Goal: Feedback & Contribution: Submit feedback/report problem

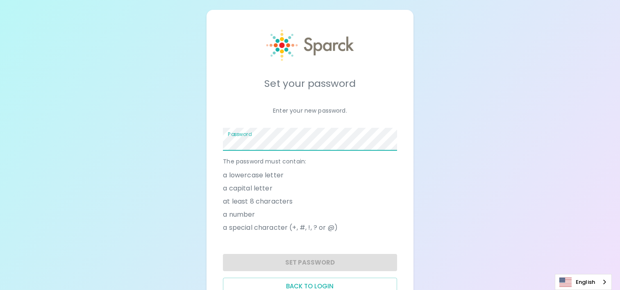
scroll to position [34, 0]
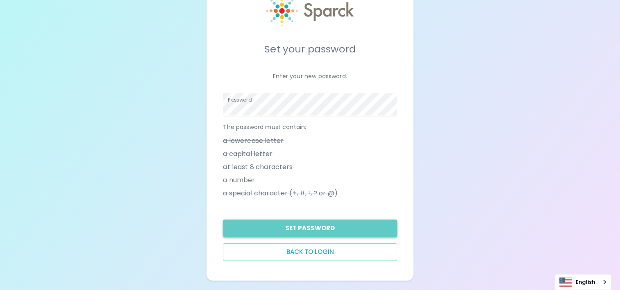
click at [313, 226] on button "Set Password" at bounding box center [310, 228] width 174 height 17
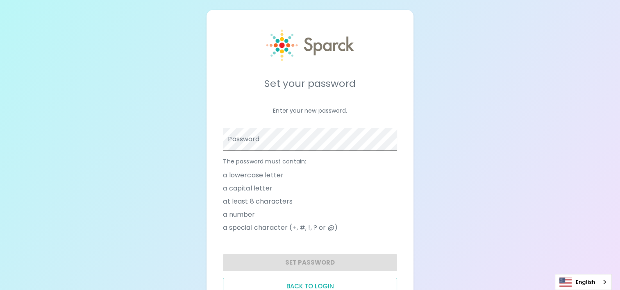
scroll to position [34, 0]
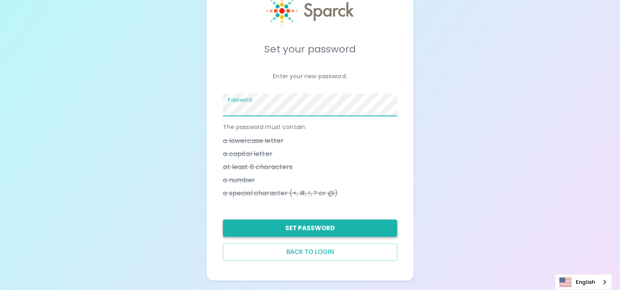
click at [326, 225] on button "Set Password" at bounding box center [310, 228] width 174 height 17
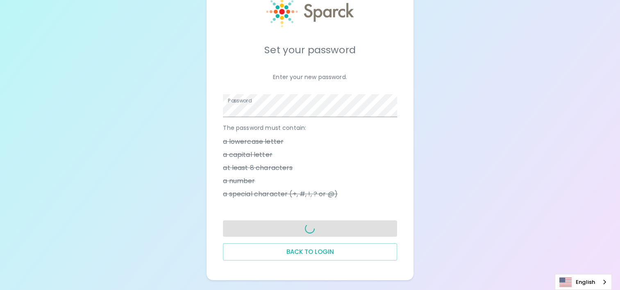
scroll to position [33, 0]
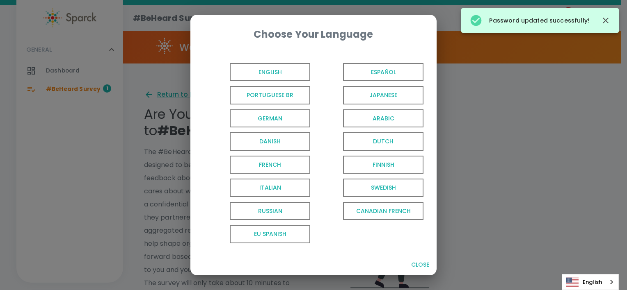
click at [276, 73] on span "English" at bounding box center [270, 72] width 80 height 18
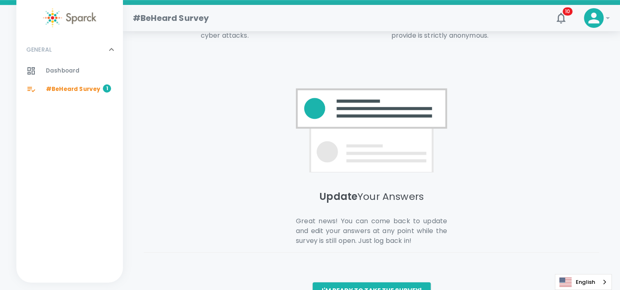
scroll to position [588, 0]
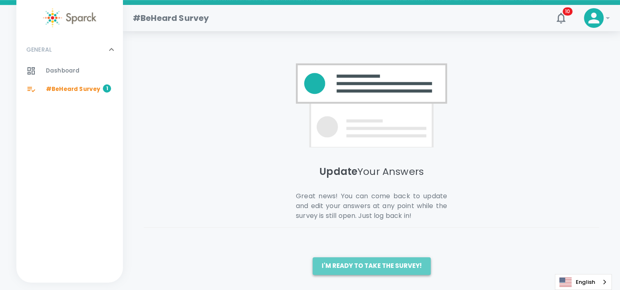
click at [377, 268] on button "I'm ready to take the survey!" at bounding box center [372, 265] width 118 height 17
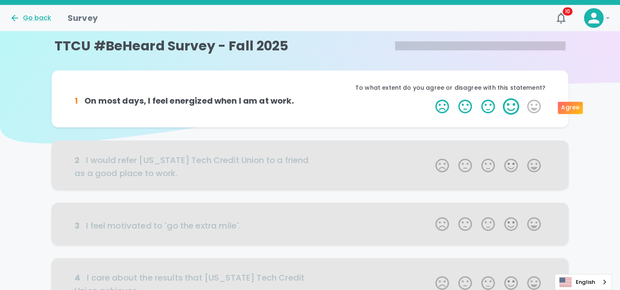
click at [510, 108] on label "4 Stars" at bounding box center [511, 106] width 23 height 16
click at [431, 98] on input "4 Stars" at bounding box center [431, 98] width 0 height 0
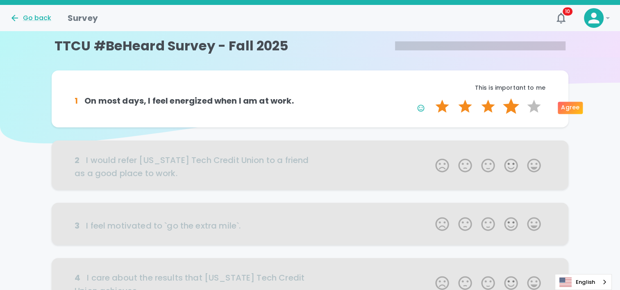
click at [510, 107] on label "4 Stars" at bounding box center [511, 106] width 23 height 16
click at [431, 98] on input "4 Stars" at bounding box center [431, 98] width 0 height 0
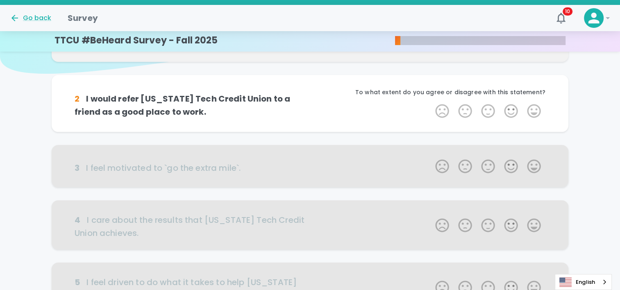
scroll to position [72, 0]
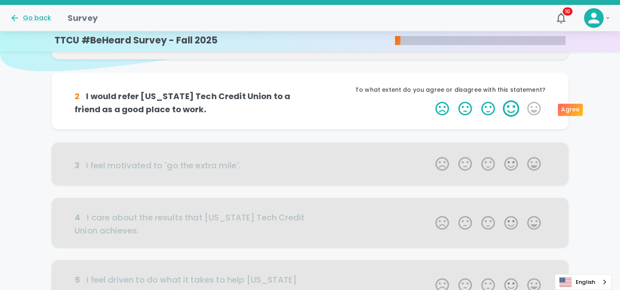
click at [514, 109] on label "4 Stars" at bounding box center [511, 108] width 23 height 16
click at [431, 100] on input "4 Stars" at bounding box center [431, 100] width 0 height 0
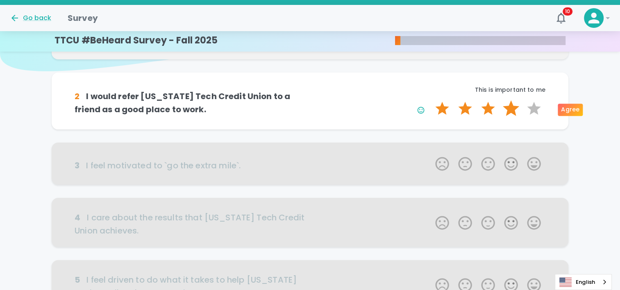
click at [510, 110] on label "4 Stars" at bounding box center [511, 108] width 23 height 16
click at [431, 100] on input "4 Stars" at bounding box center [431, 100] width 0 height 0
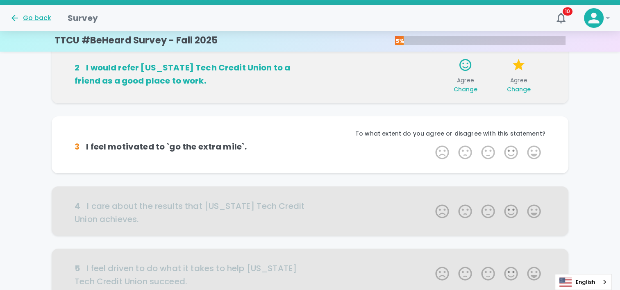
scroll to position [144, 0]
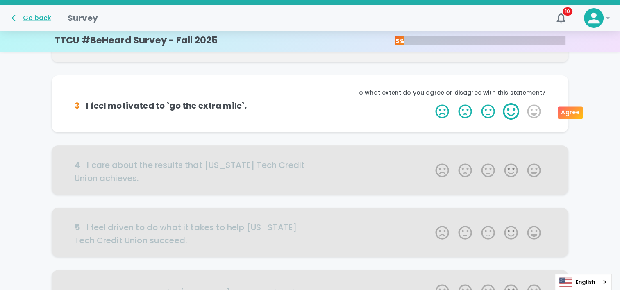
click at [509, 114] on label "4 Stars" at bounding box center [511, 111] width 23 height 16
click at [431, 103] on input "4 Stars" at bounding box center [431, 103] width 0 height 0
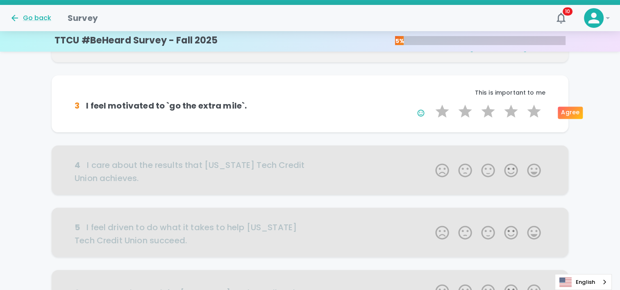
click at [509, 114] on label "4 Stars" at bounding box center [511, 111] width 23 height 16
click at [431, 103] on input "4 Stars" at bounding box center [431, 103] width 0 height 0
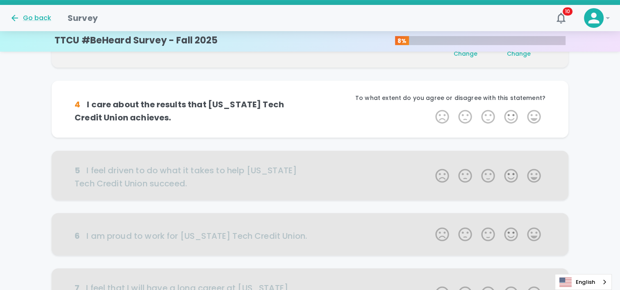
scroll to position [216, 0]
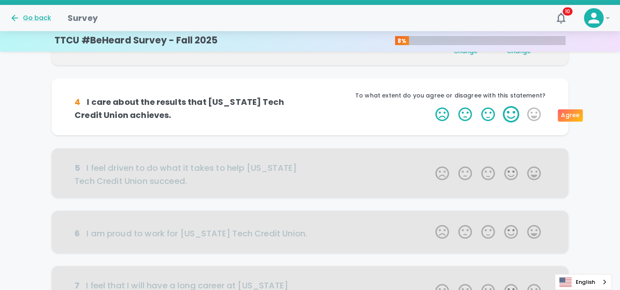
click at [510, 116] on label "4 Stars" at bounding box center [511, 114] width 23 height 16
click at [431, 106] on input "4 Stars" at bounding box center [431, 106] width 0 height 0
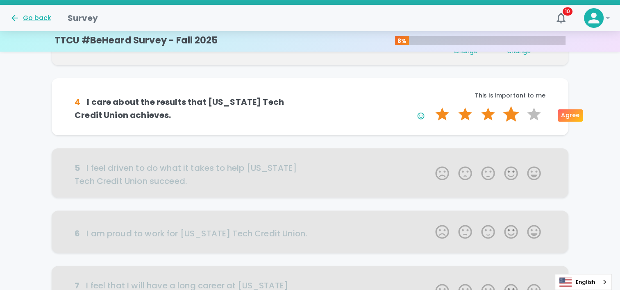
click at [511, 116] on label "4 Stars" at bounding box center [511, 114] width 23 height 16
click at [431, 106] on input "4 Stars" at bounding box center [431, 106] width 0 height 0
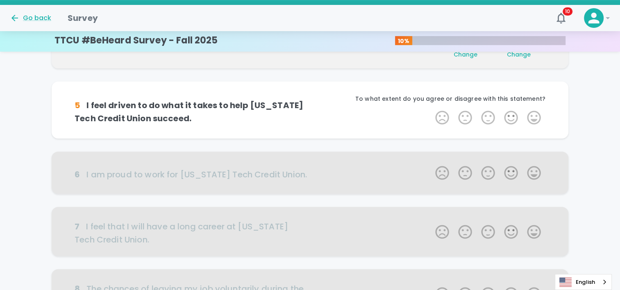
scroll to position [289, 0]
click at [511, 116] on label "4 Stars" at bounding box center [511, 117] width 23 height 16
click at [431, 109] on input "4 Stars" at bounding box center [431, 109] width 0 height 0
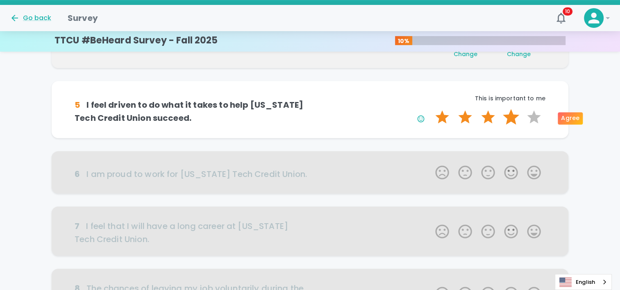
click at [511, 116] on label "4 Stars" at bounding box center [511, 117] width 23 height 16
click at [431, 109] on input "4 Stars" at bounding box center [431, 109] width 0 height 0
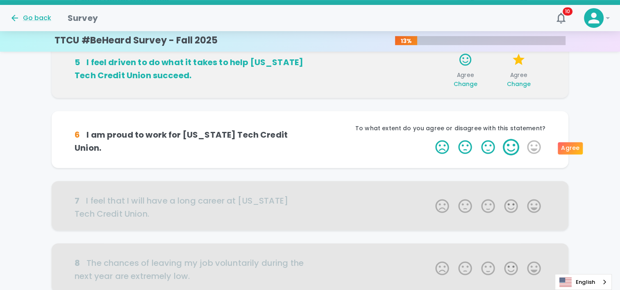
scroll to position [320, 0]
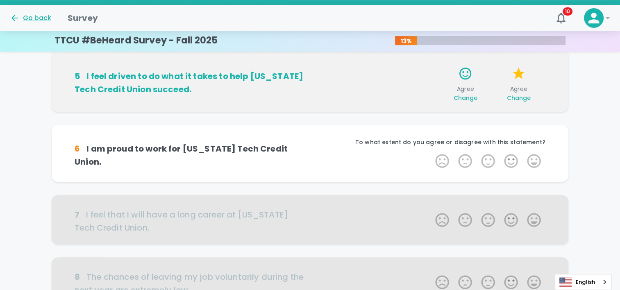
click at [516, 95] on span "Change" at bounding box center [519, 98] width 24 height 8
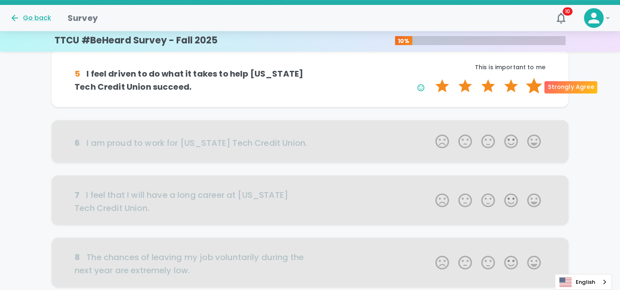
click at [535, 87] on label "5 Stars" at bounding box center [534, 86] width 23 height 16
click at [431, 78] on input "5 Stars" at bounding box center [431, 77] width 0 height 0
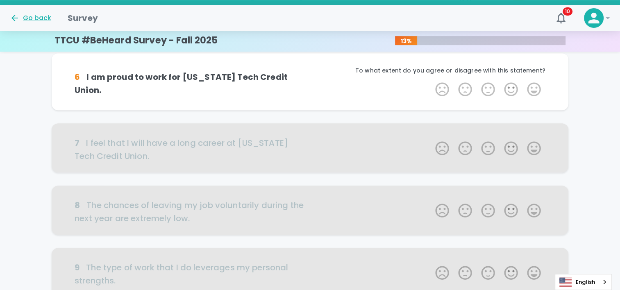
scroll to position [392, 0]
click at [511, 93] on label "4 Stars" at bounding box center [511, 89] width 23 height 16
click at [431, 81] on input "4 Stars" at bounding box center [431, 80] width 0 height 0
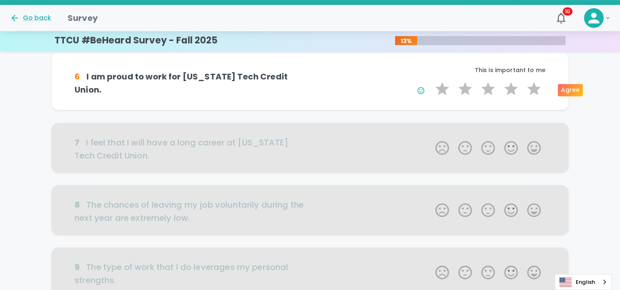
click at [513, 93] on label "4 Stars" at bounding box center [511, 89] width 23 height 16
click at [431, 81] on input "4 Stars" at bounding box center [431, 80] width 0 height 0
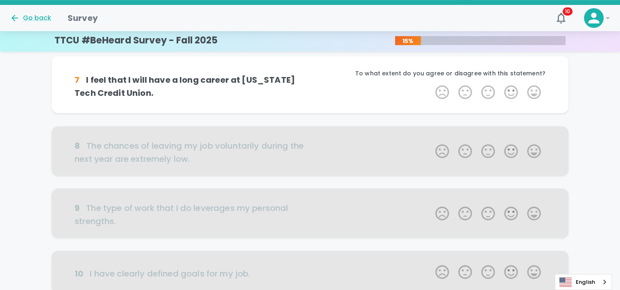
scroll to position [464, 0]
click at [512, 89] on label "4 Stars" at bounding box center [511, 92] width 23 height 16
click at [431, 84] on input "4 Stars" at bounding box center [431, 83] width 0 height 0
click at [512, 89] on label "4 Stars" at bounding box center [511, 92] width 23 height 16
click at [431, 84] on input "4 Stars" at bounding box center [431, 83] width 0 height 0
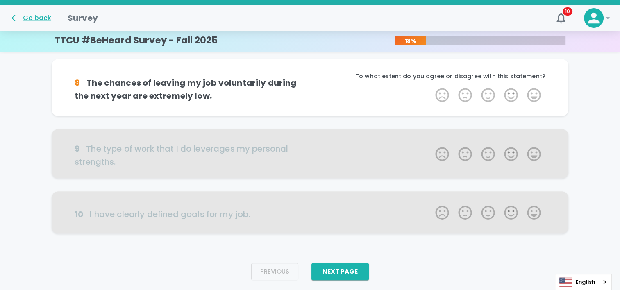
scroll to position [536, 0]
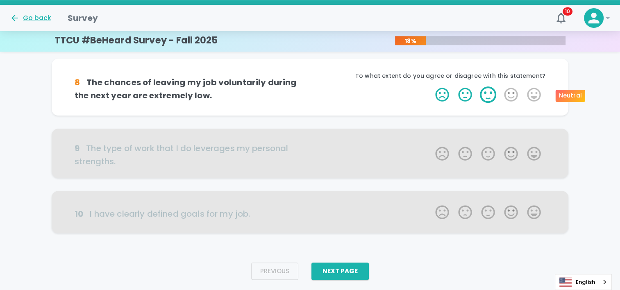
click at [492, 95] on label "3 Stars" at bounding box center [488, 95] width 23 height 16
click at [431, 87] on input "3 Stars" at bounding box center [431, 86] width 0 height 0
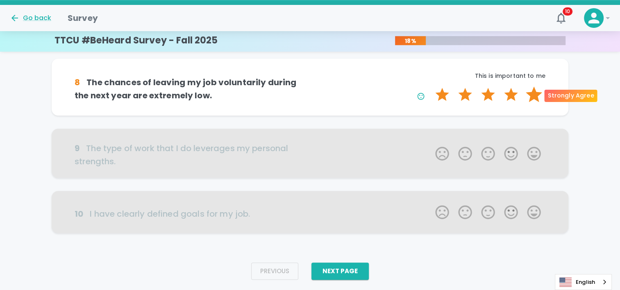
click at [530, 96] on label "5 Stars" at bounding box center [534, 95] width 23 height 16
click at [431, 87] on input "5 Stars" at bounding box center [431, 86] width 0 height 0
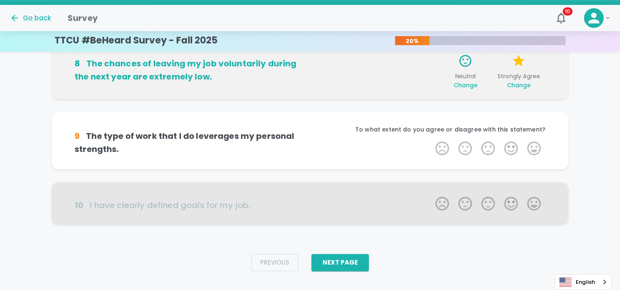
scroll to position [558, 0]
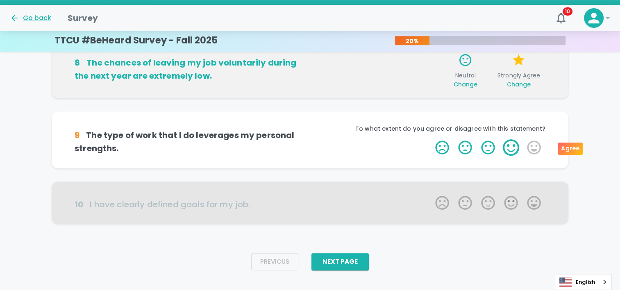
click at [510, 148] on label "4 Stars" at bounding box center [511, 147] width 23 height 16
click at [431, 139] on input "4 Stars" at bounding box center [431, 139] width 0 height 0
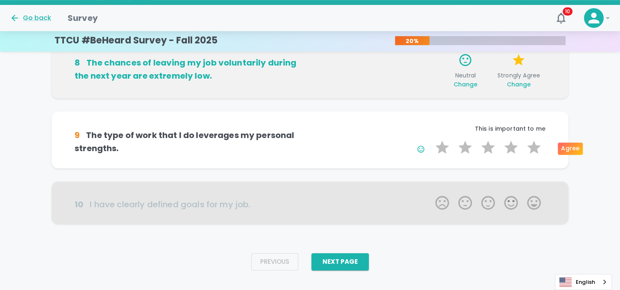
click at [510, 148] on label "4 Stars" at bounding box center [511, 147] width 23 height 16
click at [431, 139] on input "4 Stars" at bounding box center [431, 139] width 0 height 0
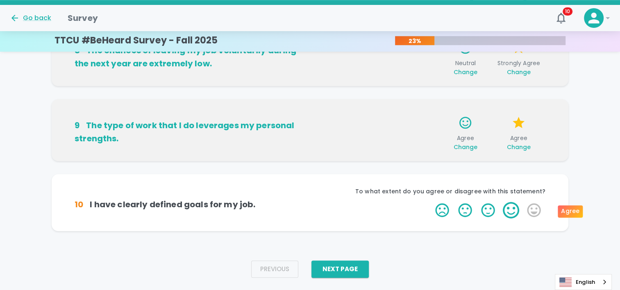
click at [510, 212] on label "4 Stars" at bounding box center [511, 210] width 23 height 16
click at [431, 202] on input "4 Stars" at bounding box center [431, 202] width 0 height 0
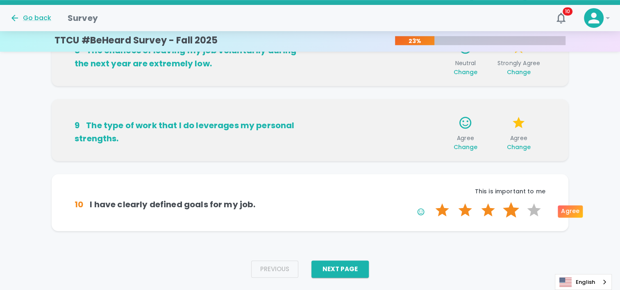
click at [509, 212] on label "4 Stars" at bounding box center [511, 210] width 23 height 16
click at [431, 202] on input "4 Stars" at bounding box center [431, 202] width 0 height 0
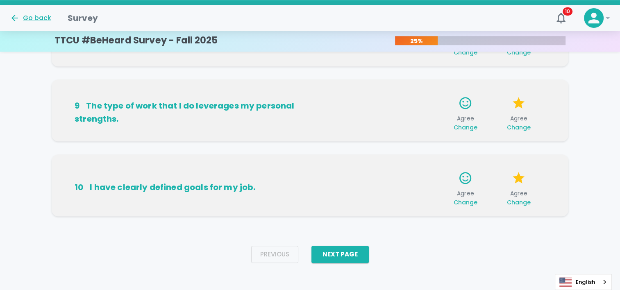
scroll to position [591, 0]
click at [343, 244] on div "Previous Next Page" at bounding box center [310, 254] width 131 height 30
click at [346, 249] on button "Next Page" at bounding box center [340, 254] width 57 height 17
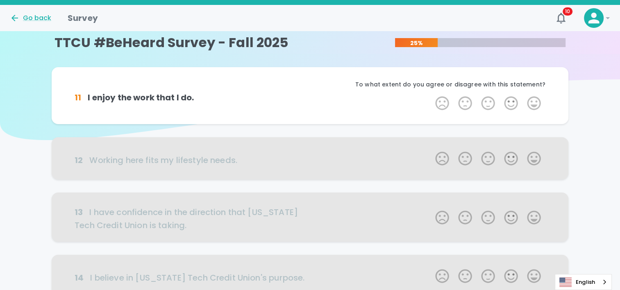
scroll to position [0, 0]
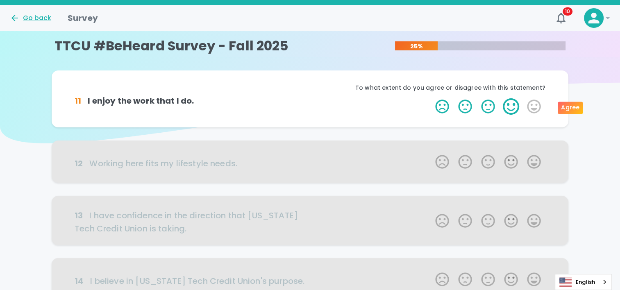
click at [510, 107] on label "4 Stars" at bounding box center [511, 106] width 23 height 16
click at [431, 98] on input "4 Stars" at bounding box center [431, 98] width 0 height 0
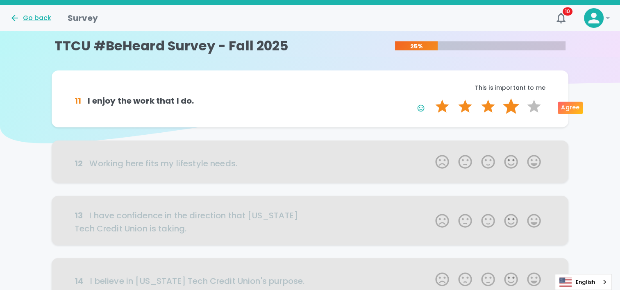
click at [510, 106] on label "4 Stars" at bounding box center [511, 106] width 23 height 16
click at [431, 98] on input "4 Stars" at bounding box center [431, 98] width 0 height 0
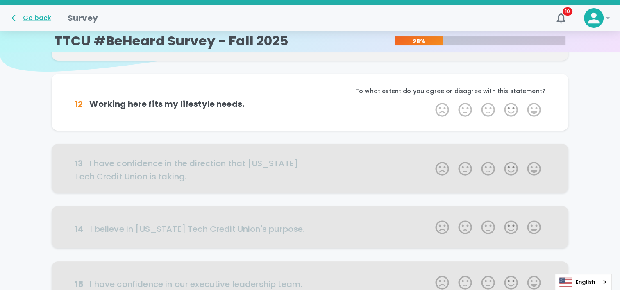
scroll to position [72, 0]
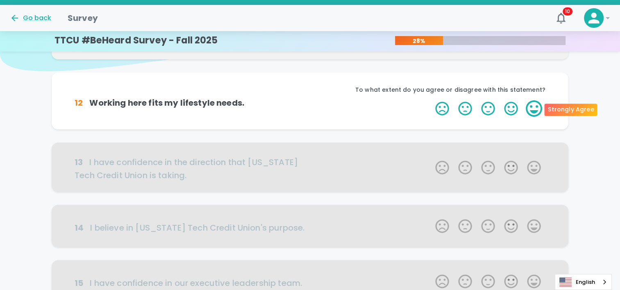
click at [538, 104] on label "5 Stars" at bounding box center [534, 108] width 23 height 16
click at [431, 100] on input "5 Stars" at bounding box center [431, 100] width 0 height 0
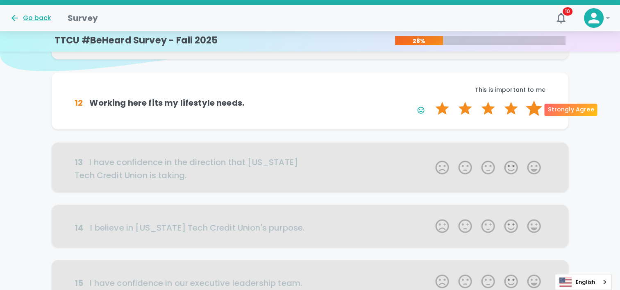
click at [536, 107] on label "5 Stars" at bounding box center [534, 108] width 23 height 16
click at [431, 100] on input "5 Stars" at bounding box center [431, 100] width 0 height 0
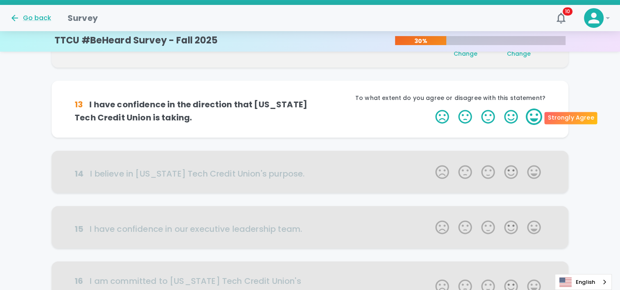
scroll to position [144, 0]
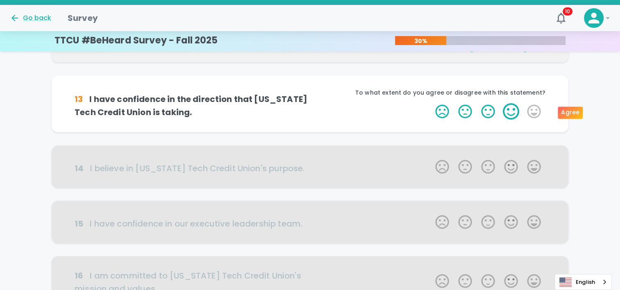
click at [507, 115] on label "4 Stars" at bounding box center [511, 111] width 23 height 16
click at [431, 103] on input "4 Stars" at bounding box center [431, 103] width 0 height 0
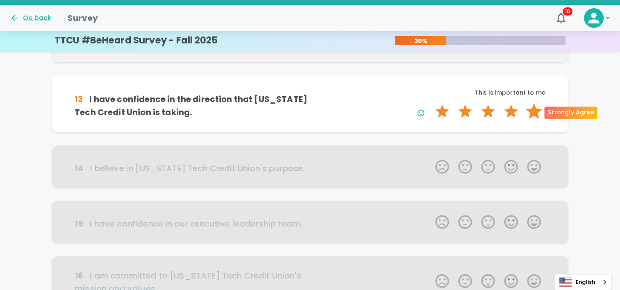
click at [534, 107] on label "5 Stars" at bounding box center [534, 111] width 23 height 16
click at [431, 103] on input "5 Stars" at bounding box center [431, 103] width 0 height 0
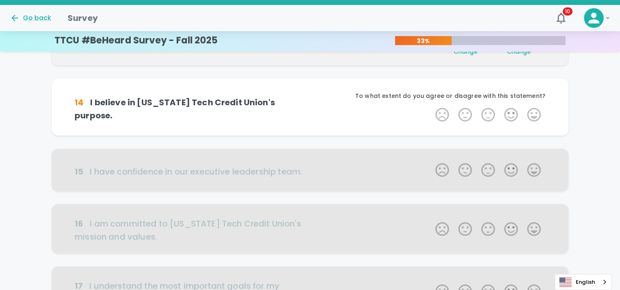
scroll to position [216, 0]
click at [514, 116] on label "4 Stars" at bounding box center [511, 114] width 23 height 16
click at [431, 106] on input "4 Stars" at bounding box center [431, 106] width 0 height 0
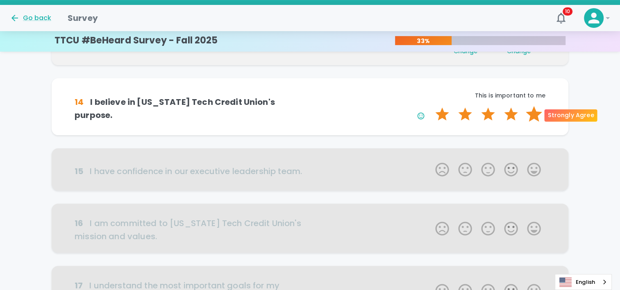
click at [529, 114] on label "5 Stars" at bounding box center [534, 114] width 23 height 16
click at [431, 106] on input "5 Stars" at bounding box center [431, 106] width 0 height 0
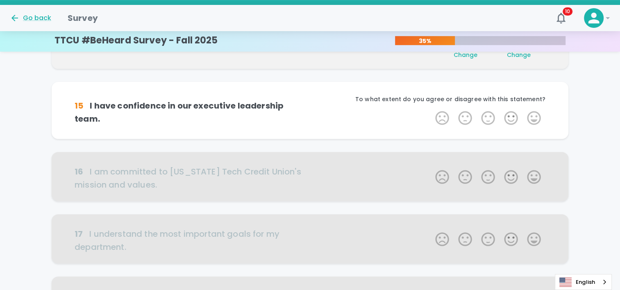
scroll to position [289, 0]
click at [513, 118] on label "4 Stars" at bounding box center [511, 117] width 23 height 16
click at [431, 109] on input "4 Stars" at bounding box center [431, 109] width 0 height 0
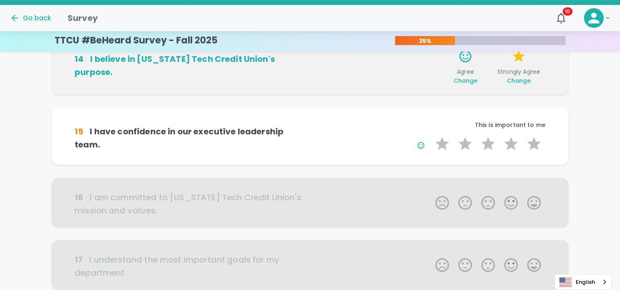
scroll to position [248, 0]
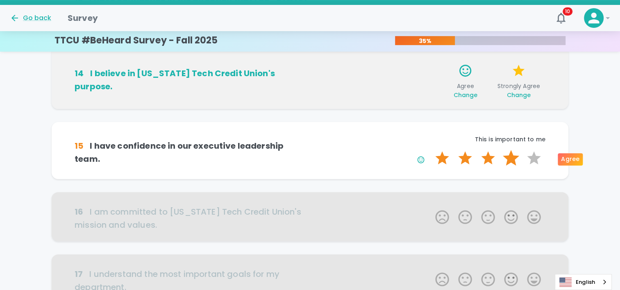
click at [510, 156] on label "4 Stars" at bounding box center [511, 158] width 23 height 16
click at [431, 150] on input "4 Stars" at bounding box center [431, 150] width 0 height 0
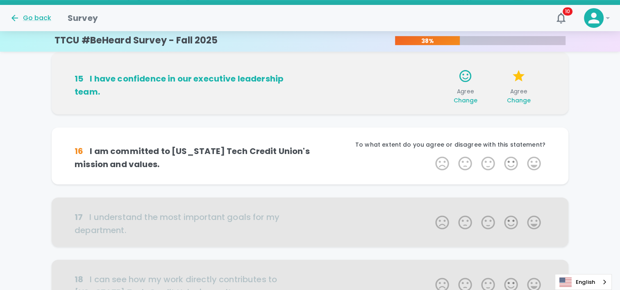
scroll to position [320, 0]
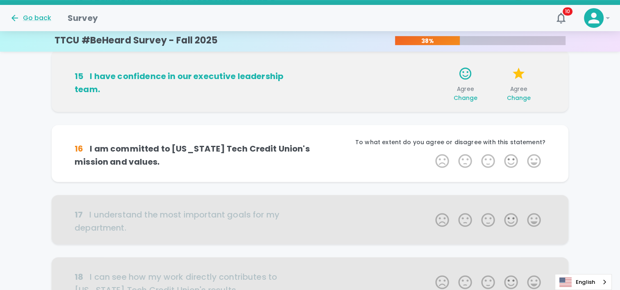
click at [468, 100] on span "Change" at bounding box center [465, 98] width 24 height 8
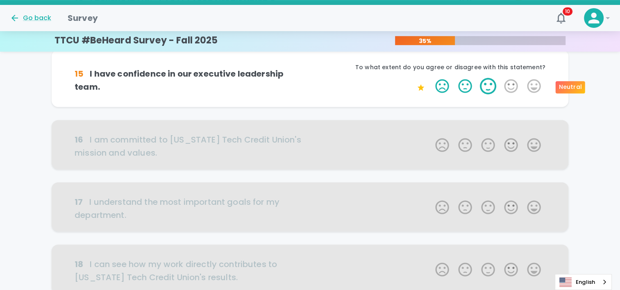
click at [492, 87] on label "3 Stars" at bounding box center [488, 86] width 23 height 16
click at [431, 78] on input "3 Stars" at bounding box center [431, 77] width 0 height 0
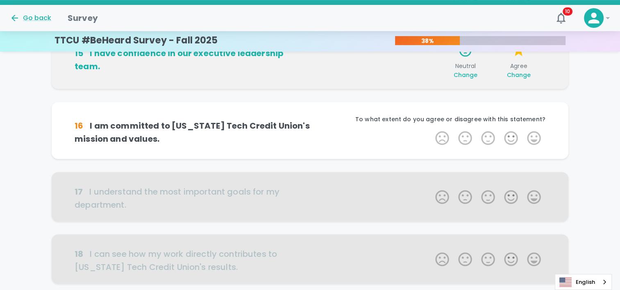
scroll to position [361, 0]
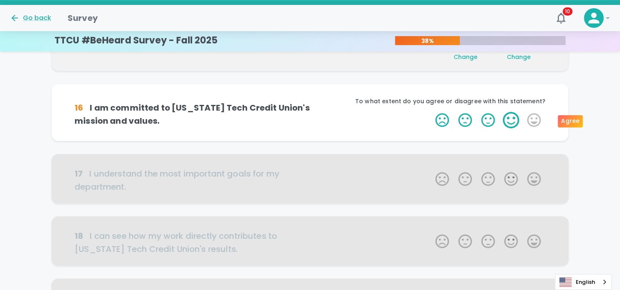
click at [510, 118] on label "4 Stars" at bounding box center [511, 120] width 23 height 16
click at [431, 112] on input "4 Stars" at bounding box center [431, 112] width 0 height 0
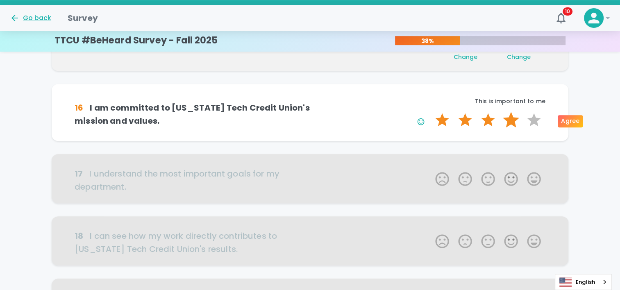
click at [508, 123] on label "4 Stars" at bounding box center [511, 120] width 23 height 16
click at [431, 112] on input "4 Stars" at bounding box center [431, 112] width 0 height 0
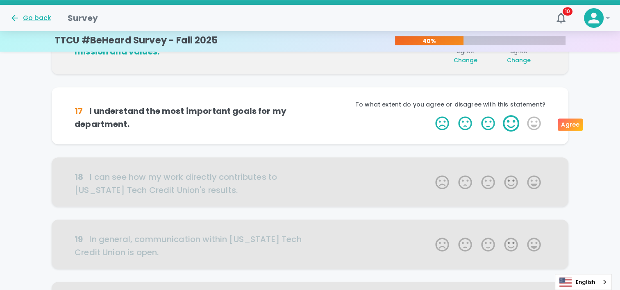
scroll to position [433, 0]
click at [535, 122] on label "5 Stars" at bounding box center [534, 123] width 23 height 16
click at [431, 115] on input "5 Stars" at bounding box center [431, 114] width 0 height 0
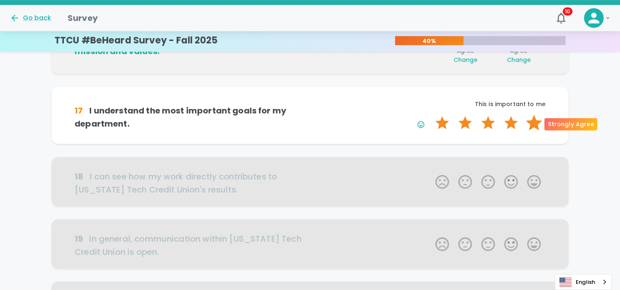
click at [538, 122] on label "5 Stars" at bounding box center [534, 123] width 23 height 16
click at [431, 115] on input "5 Stars" at bounding box center [431, 114] width 0 height 0
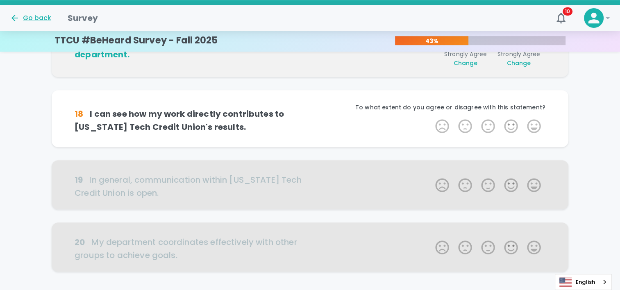
scroll to position [505, 0]
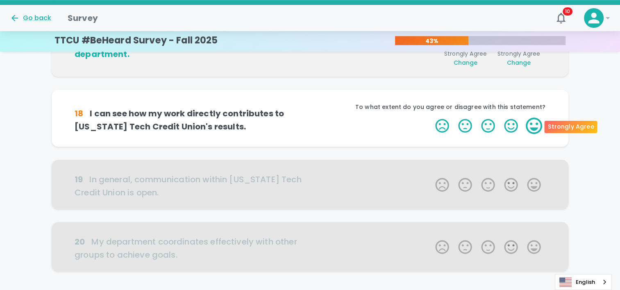
click at [534, 121] on label "5 Stars" at bounding box center [534, 126] width 23 height 16
click at [431, 118] on input "5 Stars" at bounding box center [431, 117] width 0 height 0
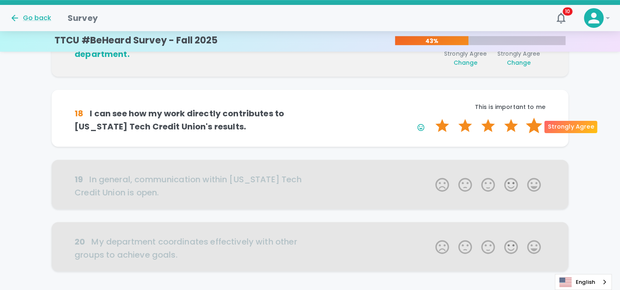
click at [535, 121] on label "5 Stars" at bounding box center [534, 126] width 23 height 16
click at [431, 118] on input "5 Stars" at bounding box center [431, 117] width 0 height 0
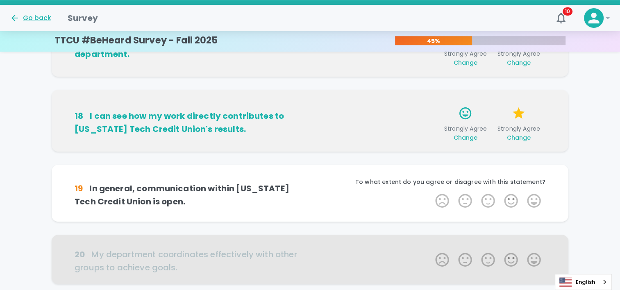
scroll to position [566, 0]
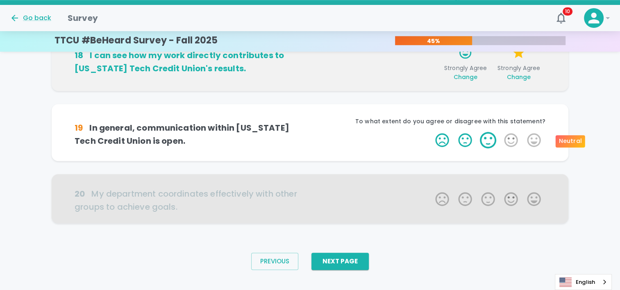
click at [492, 143] on label "3 Stars" at bounding box center [488, 140] width 23 height 16
click at [431, 132] on input "3 Stars" at bounding box center [431, 132] width 0 height 0
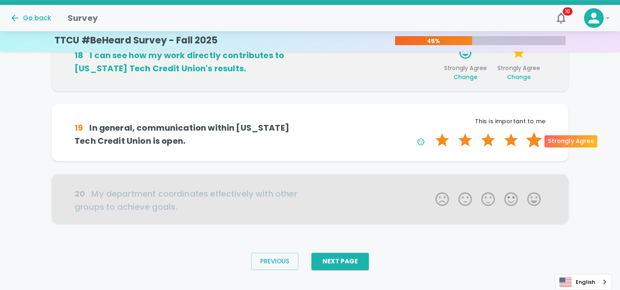
click at [535, 141] on label "5 Stars" at bounding box center [534, 140] width 23 height 16
click at [431, 132] on input "5 Stars" at bounding box center [431, 132] width 0 height 0
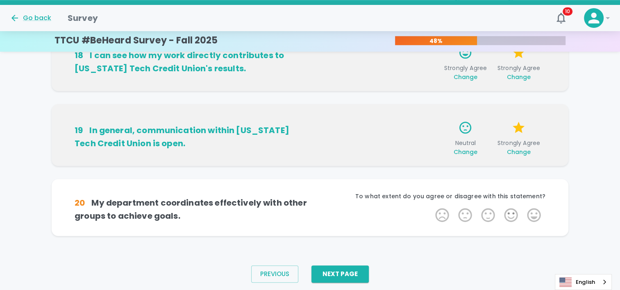
scroll to position [578, 0]
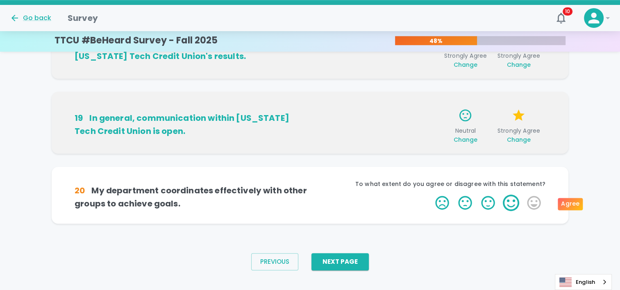
click at [508, 201] on label "4 Stars" at bounding box center [511, 203] width 23 height 16
click at [431, 195] on input "4 Stars" at bounding box center [431, 194] width 0 height 0
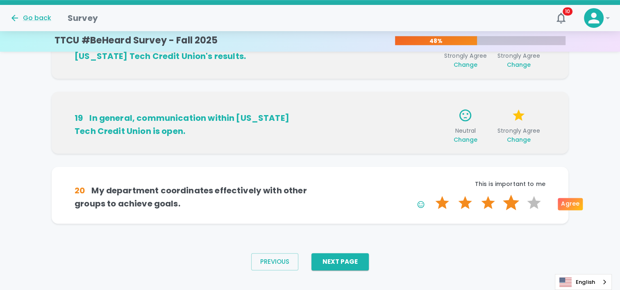
click at [511, 205] on label "4 Stars" at bounding box center [511, 203] width 23 height 16
click at [431, 195] on input "4 Stars" at bounding box center [431, 194] width 0 height 0
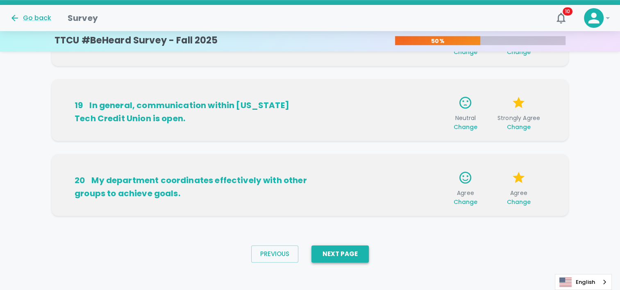
click at [346, 254] on button "Next Page" at bounding box center [340, 254] width 57 height 17
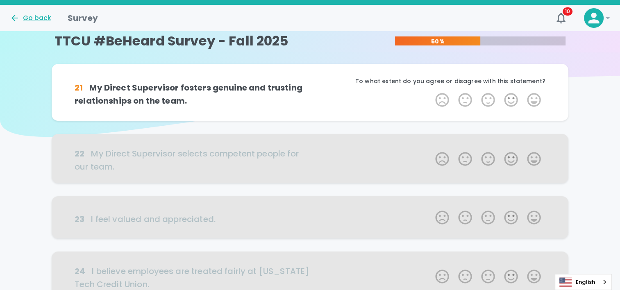
scroll to position [0, 0]
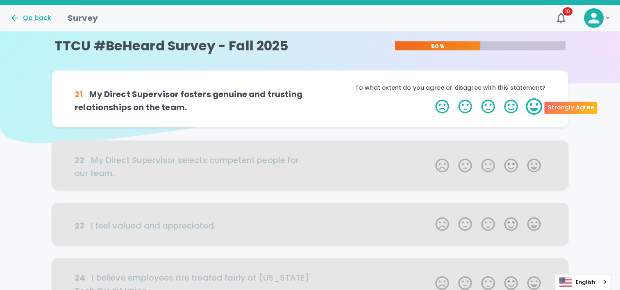
click at [531, 108] on label "5 Stars" at bounding box center [534, 106] width 23 height 16
click at [431, 98] on input "5 Stars" at bounding box center [431, 98] width 0 height 0
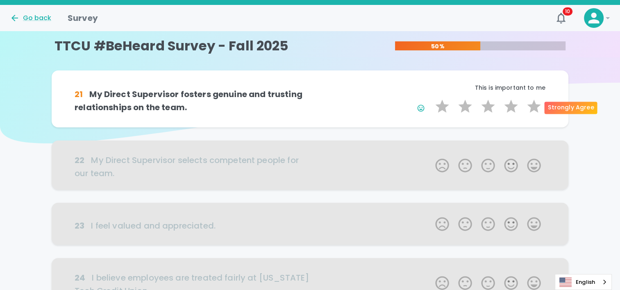
click at [531, 108] on label "5 Stars" at bounding box center [534, 106] width 23 height 16
click at [431, 98] on input "5 Stars" at bounding box center [431, 98] width 0 height 0
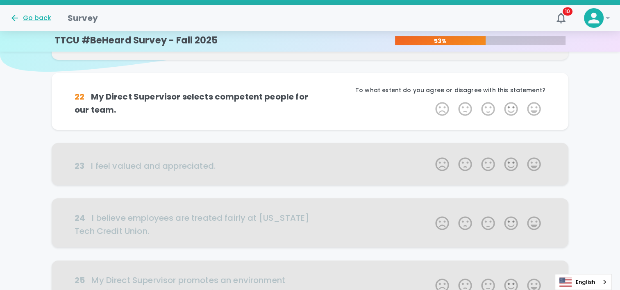
scroll to position [72, 0]
click at [507, 105] on label "4 Stars" at bounding box center [511, 108] width 23 height 16
click at [431, 100] on input "4 Stars" at bounding box center [431, 100] width 0 height 0
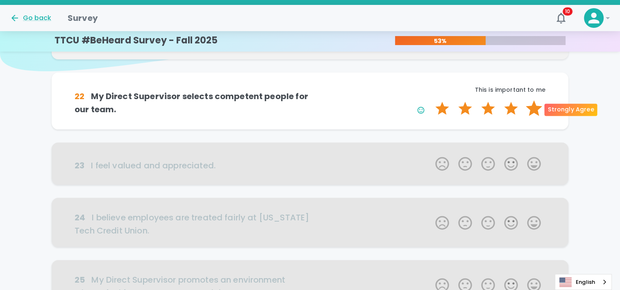
click at [531, 109] on label "5 Stars" at bounding box center [534, 108] width 23 height 16
click at [431, 100] on input "5 Stars" at bounding box center [431, 100] width 0 height 0
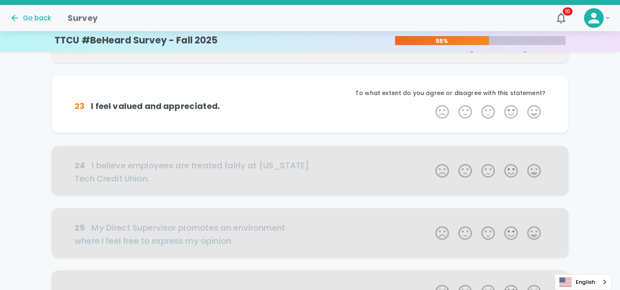
scroll to position [144, 0]
click at [510, 109] on label "4 Stars" at bounding box center [511, 111] width 23 height 16
click at [431, 103] on input "4 Stars" at bounding box center [431, 103] width 0 height 0
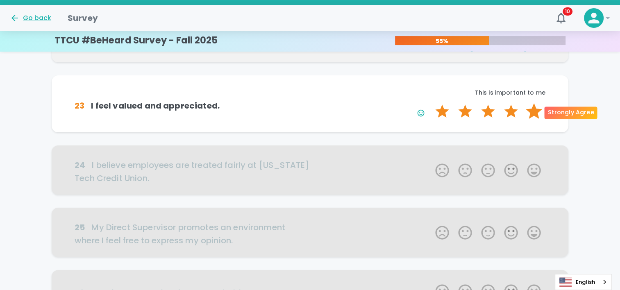
click at [529, 111] on label "5 Stars" at bounding box center [534, 111] width 23 height 16
click at [431, 103] on input "5 Stars" at bounding box center [431, 103] width 0 height 0
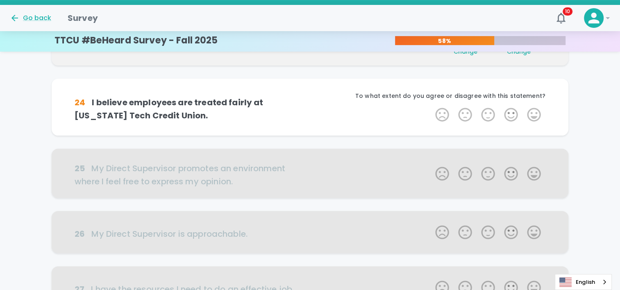
scroll to position [216, 0]
click at [515, 113] on label "4 Stars" at bounding box center [511, 114] width 23 height 16
click at [431, 106] on input "4 Stars" at bounding box center [431, 106] width 0 height 0
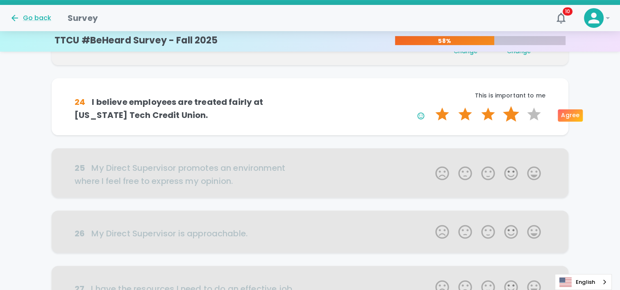
click at [515, 113] on label "4 Stars" at bounding box center [511, 114] width 23 height 16
click at [431, 106] on input "4 Stars" at bounding box center [431, 106] width 0 height 0
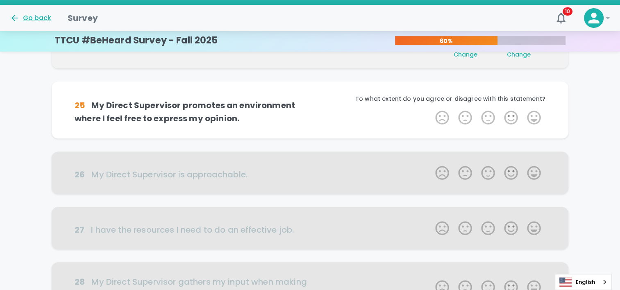
scroll to position [289, 0]
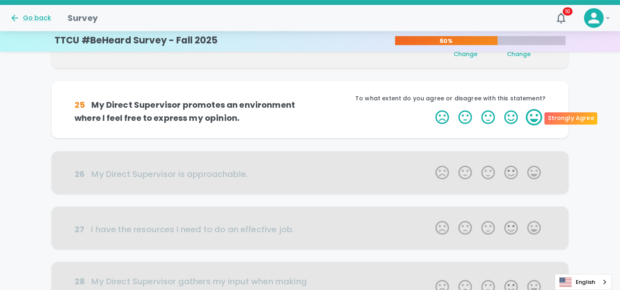
click at [540, 120] on label "5 Stars" at bounding box center [534, 117] width 23 height 16
click at [431, 109] on input "5 Stars" at bounding box center [431, 109] width 0 height 0
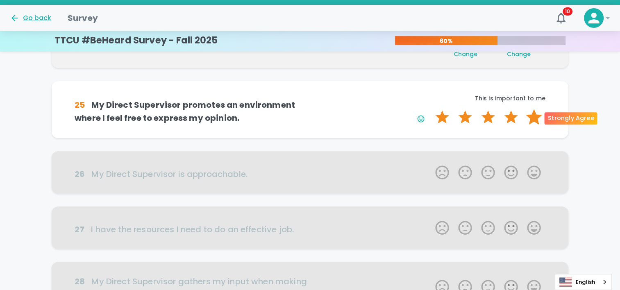
click at [535, 117] on label "5 Stars" at bounding box center [534, 117] width 23 height 16
click at [431, 109] on input "5 Stars" at bounding box center [431, 109] width 0 height 0
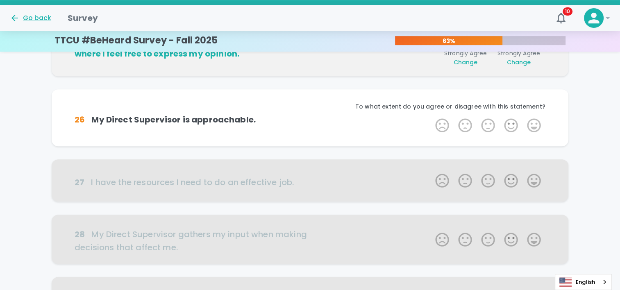
scroll to position [361, 0]
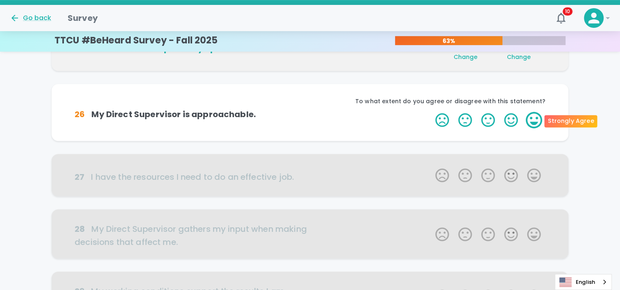
click at [535, 124] on label "5 Stars" at bounding box center [534, 120] width 23 height 16
click at [431, 112] on input "5 Stars" at bounding box center [431, 112] width 0 height 0
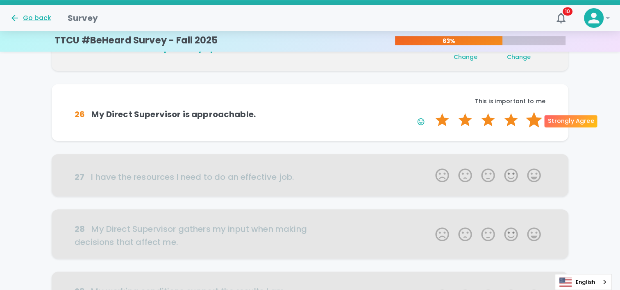
click at [531, 113] on label "5 Stars" at bounding box center [534, 120] width 23 height 16
click at [431, 112] on input "5 Stars" at bounding box center [431, 112] width 0 height 0
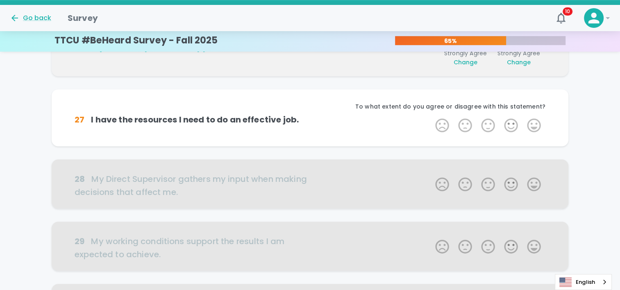
scroll to position [433, 0]
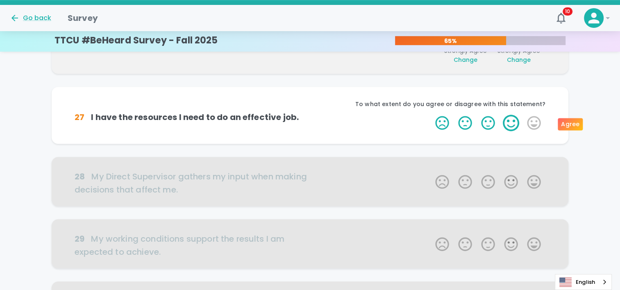
click at [504, 121] on label "4 Stars" at bounding box center [511, 123] width 23 height 16
click at [431, 115] on input "4 Stars" at bounding box center [431, 114] width 0 height 0
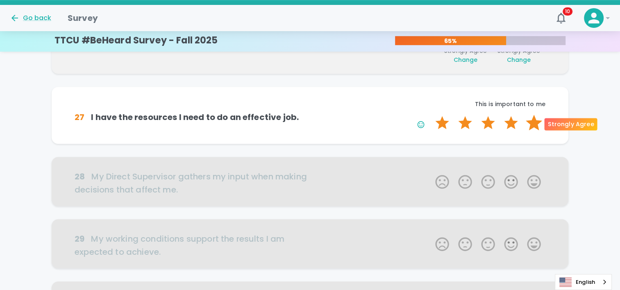
click at [531, 123] on label "5 Stars" at bounding box center [534, 123] width 23 height 16
click at [431, 115] on input "5 Stars" at bounding box center [431, 114] width 0 height 0
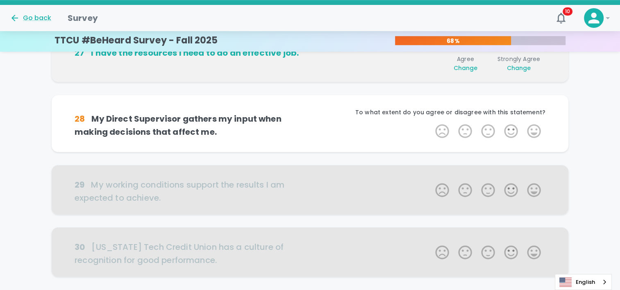
scroll to position [505, 0]
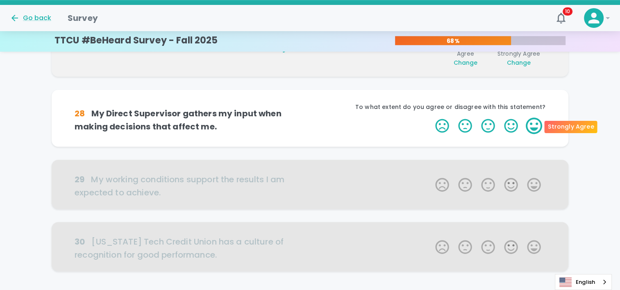
click at [535, 126] on label "5 Stars" at bounding box center [534, 126] width 23 height 16
click at [431, 118] on input "5 Stars" at bounding box center [431, 117] width 0 height 0
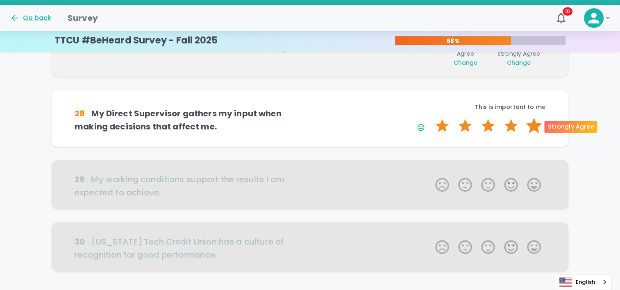
click at [533, 126] on label "5 Stars" at bounding box center [534, 126] width 23 height 16
click at [431, 118] on input "5 Stars" at bounding box center [431, 117] width 0 height 0
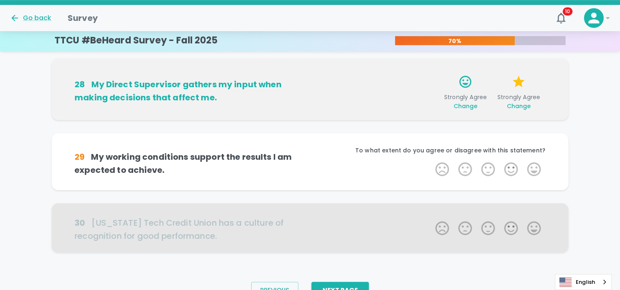
scroll to position [566, 0]
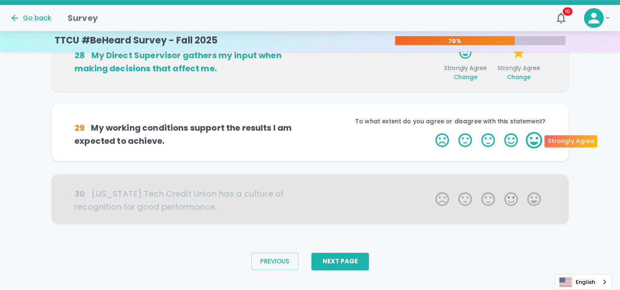
click at [541, 141] on label "5 Stars" at bounding box center [534, 140] width 23 height 16
click at [431, 132] on input "5 Stars" at bounding box center [431, 132] width 0 height 0
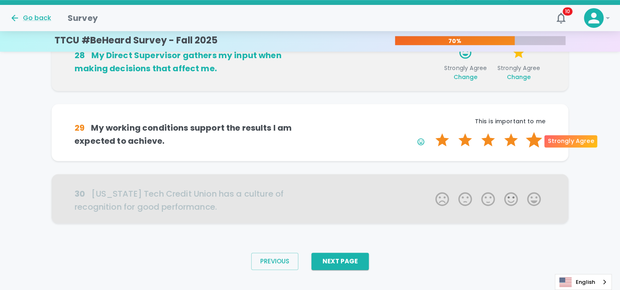
click at [540, 141] on label "5 Stars" at bounding box center [534, 140] width 23 height 16
click at [431, 132] on input "5 Stars" at bounding box center [431, 132] width 0 height 0
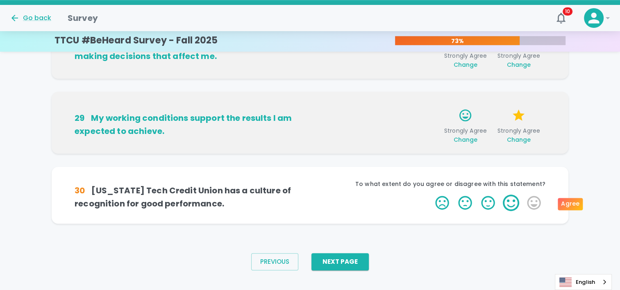
click at [504, 203] on label "4 Stars" at bounding box center [511, 203] width 23 height 16
click at [431, 195] on input "4 Stars" at bounding box center [431, 194] width 0 height 0
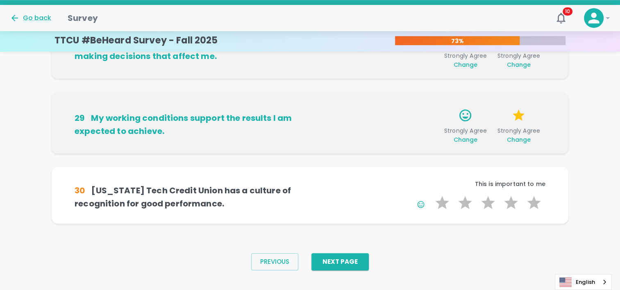
click at [545, 202] on label "5 Stars" at bounding box center [534, 203] width 23 height 16
click at [431, 195] on input "5 Stars" at bounding box center [431, 194] width 0 height 0
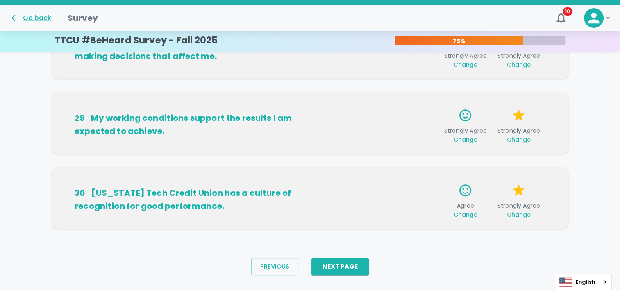
scroll to position [591, 0]
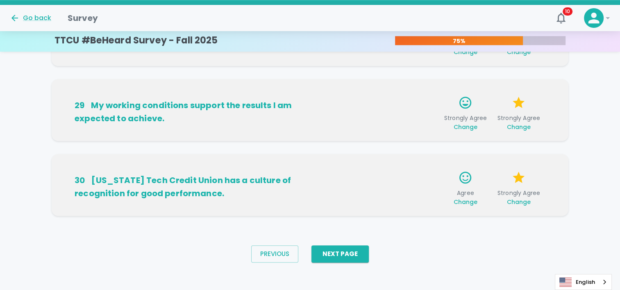
click at [472, 202] on span "Change" at bounding box center [465, 202] width 24 height 8
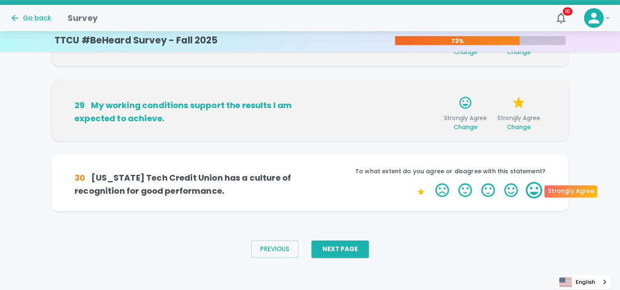
click at [534, 193] on label "5 Stars" at bounding box center [534, 190] width 23 height 16
click at [431, 182] on input "5 Stars" at bounding box center [431, 182] width 0 height 0
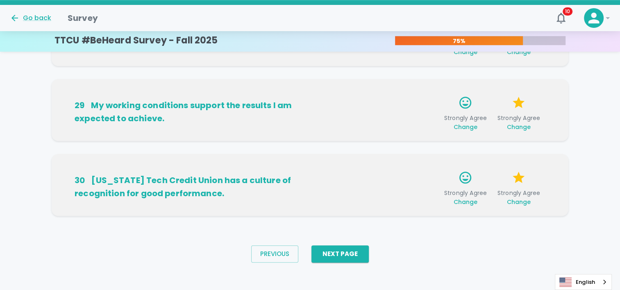
click at [528, 204] on span "Change" at bounding box center [519, 202] width 24 height 8
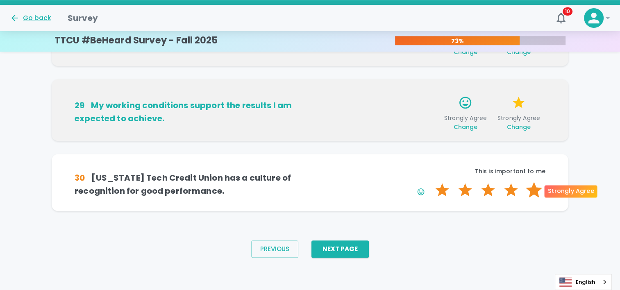
click at [536, 188] on label "5 Stars" at bounding box center [534, 190] width 23 height 16
click at [431, 182] on input "5 Stars" at bounding box center [431, 182] width 0 height 0
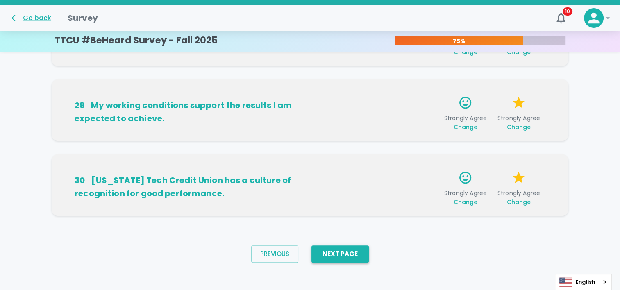
click at [355, 257] on button "Next Page" at bounding box center [340, 254] width 57 height 17
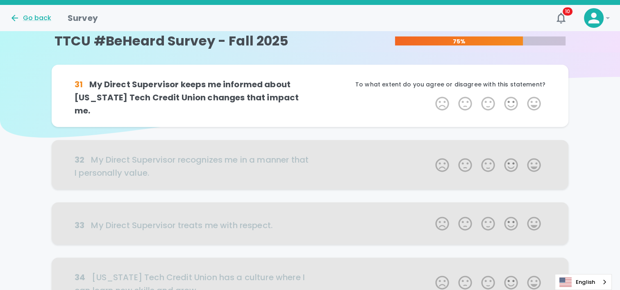
scroll to position [0, 0]
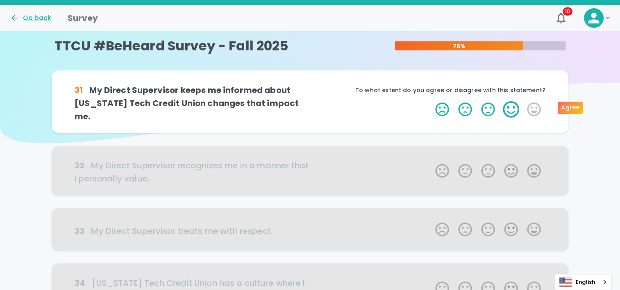
click at [509, 107] on label "4 Stars" at bounding box center [511, 109] width 23 height 16
click at [431, 101] on input "4 Stars" at bounding box center [431, 101] width 0 height 0
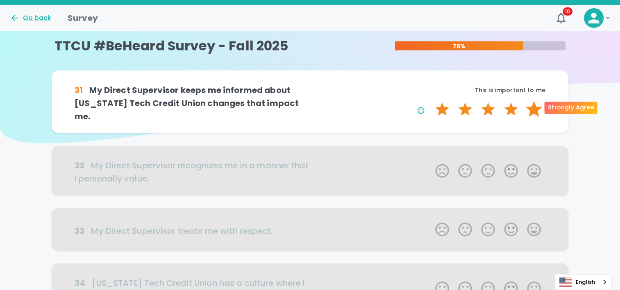
click at [540, 105] on label "5 Stars" at bounding box center [534, 109] width 23 height 16
click at [431, 101] on input "5 Stars" at bounding box center [431, 101] width 0 height 0
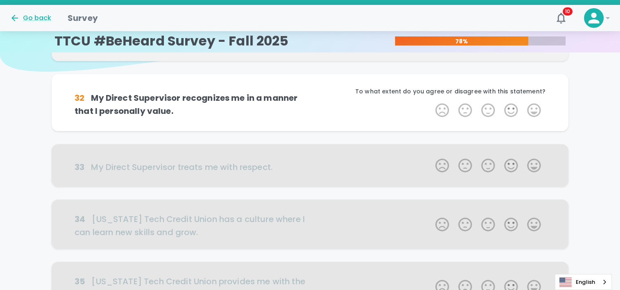
scroll to position [72, 0]
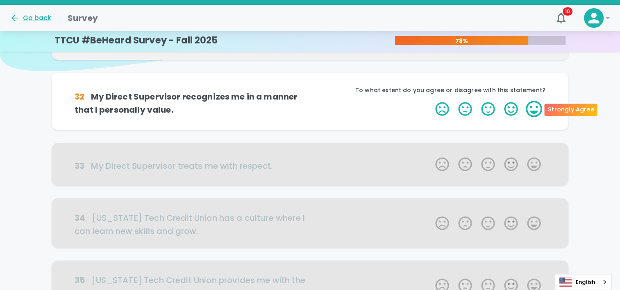
click at [535, 109] on label "5 Stars" at bounding box center [534, 109] width 23 height 16
click at [431, 101] on input "5 Stars" at bounding box center [431, 100] width 0 height 0
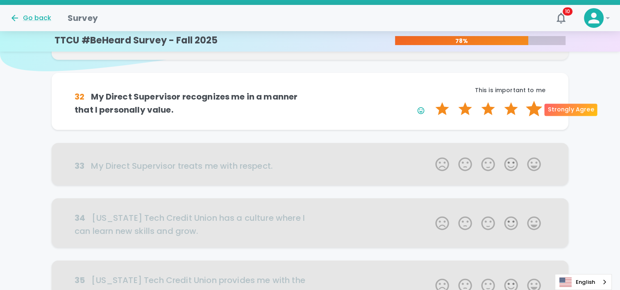
click at [535, 109] on label "5 Stars" at bounding box center [534, 109] width 23 height 16
click at [431, 101] on input "5 Stars" at bounding box center [431, 100] width 0 height 0
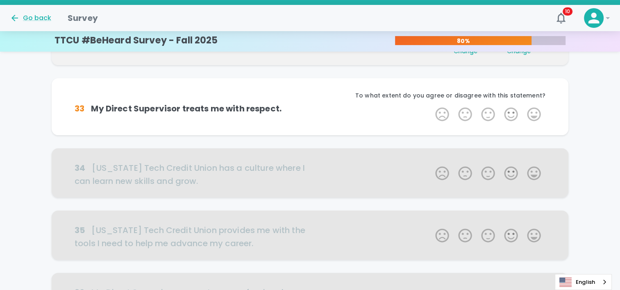
scroll to position [144, 0]
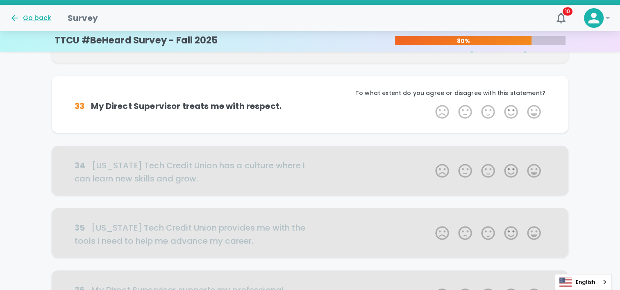
click at [535, 109] on label "5 Stars" at bounding box center [534, 112] width 23 height 16
click at [431, 104] on input "5 Stars" at bounding box center [431, 103] width 0 height 0
click at [535, 109] on label "5 Stars" at bounding box center [534, 112] width 23 height 16
click at [431, 104] on input "5 Stars" at bounding box center [431, 103] width 0 height 0
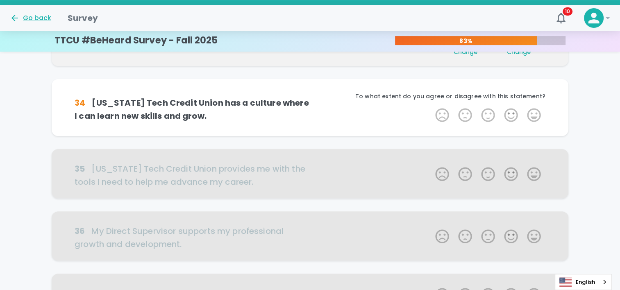
scroll to position [216, 0]
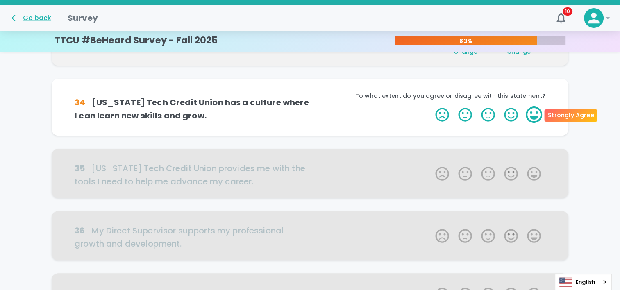
click at [533, 113] on label "5 Stars" at bounding box center [534, 115] width 23 height 16
click at [431, 107] on input "5 Stars" at bounding box center [431, 106] width 0 height 0
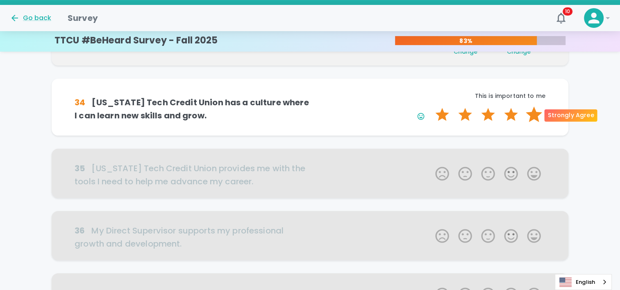
click at [533, 113] on label "5 Stars" at bounding box center [534, 115] width 23 height 16
click at [431, 107] on input "5 Stars" at bounding box center [431, 106] width 0 height 0
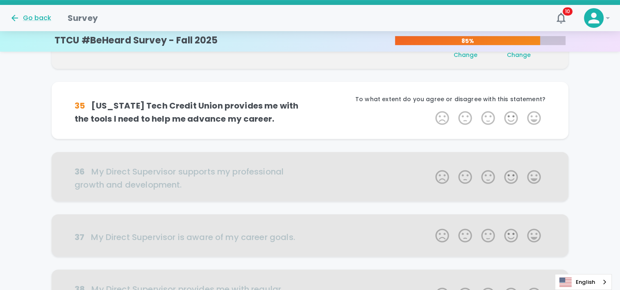
scroll to position [289, 0]
click at [533, 113] on label "5 Stars" at bounding box center [534, 117] width 23 height 16
click at [431, 109] on input "5 Stars" at bounding box center [431, 109] width 0 height 0
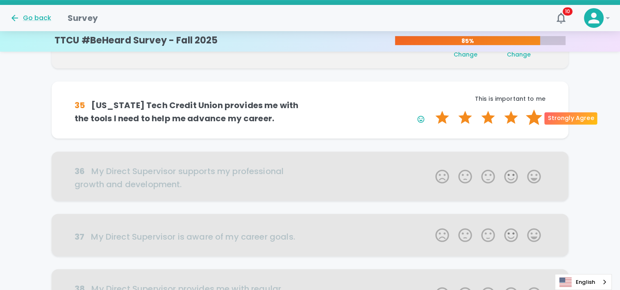
click at [532, 113] on label "5 Stars" at bounding box center [534, 117] width 23 height 16
click at [431, 109] on input "5 Stars" at bounding box center [431, 109] width 0 height 0
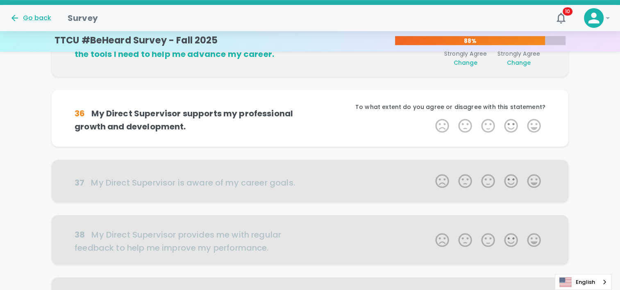
scroll to position [361, 0]
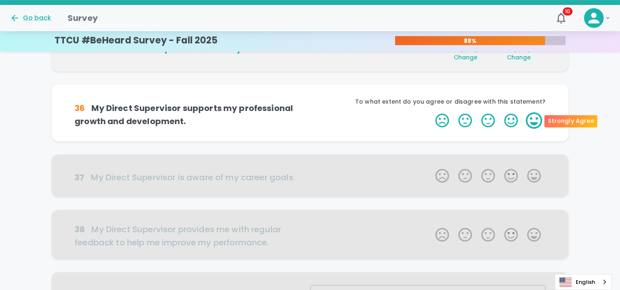
click at [536, 114] on label "5 Stars" at bounding box center [534, 120] width 23 height 16
click at [431, 112] on input "5 Stars" at bounding box center [431, 112] width 0 height 0
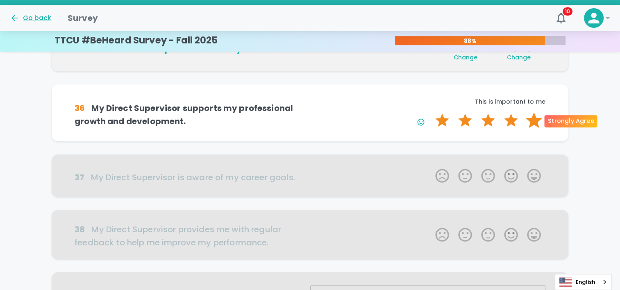
click at [535, 115] on label "5 Stars" at bounding box center [534, 120] width 23 height 16
click at [431, 112] on input "5 Stars" at bounding box center [431, 112] width 0 height 0
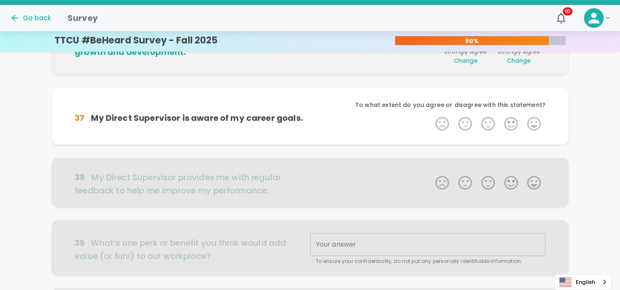
scroll to position [433, 0]
click at [507, 125] on label "4 Stars" at bounding box center [511, 123] width 23 height 16
click at [431, 115] on input "4 Stars" at bounding box center [431, 115] width 0 height 0
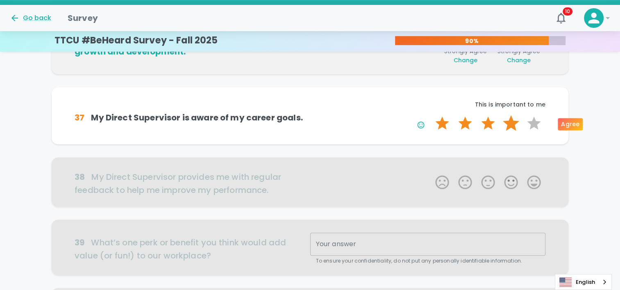
click at [508, 125] on label "4 Stars" at bounding box center [511, 123] width 23 height 16
click at [431, 115] on input "4 Stars" at bounding box center [431, 115] width 0 height 0
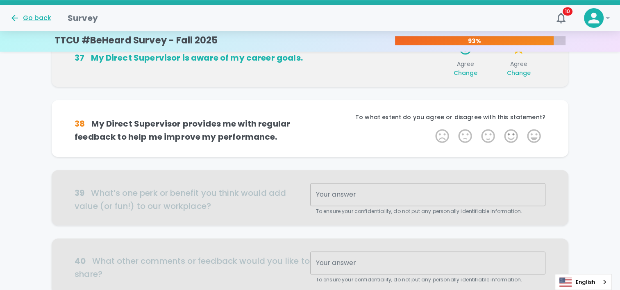
scroll to position [505, 0]
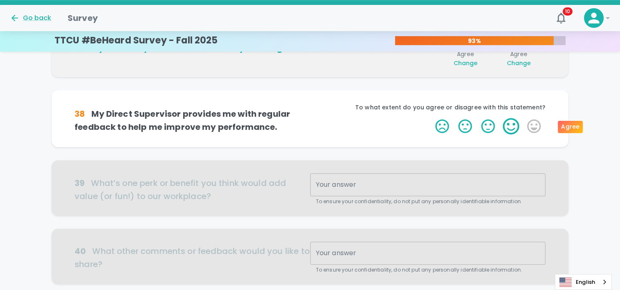
click at [514, 128] on label "4 Stars" at bounding box center [511, 126] width 23 height 16
click at [431, 118] on input "4 Stars" at bounding box center [431, 118] width 0 height 0
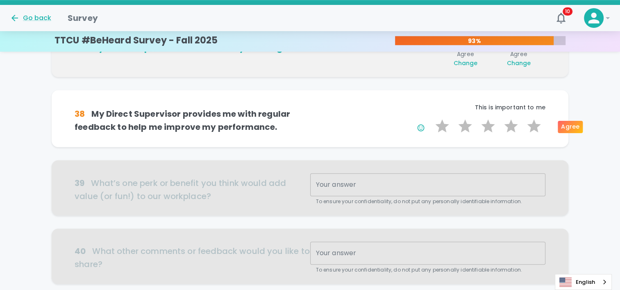
click at [515, 128] on label "4 Stars" at bounding box center [511, 126] width 23 height 16
click at [431, 118] on input "4 Stars" at bounding box center [431, 118] width 0 height 0
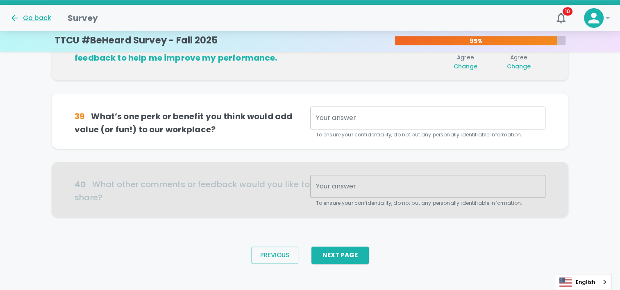
scroll to position [577, 0]
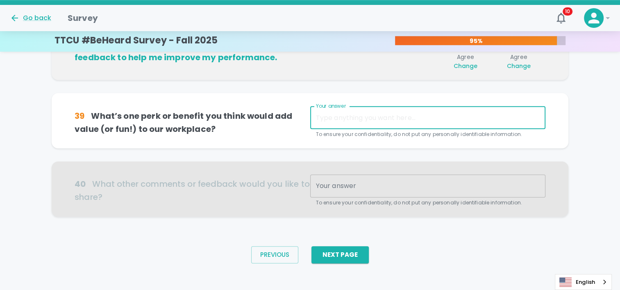
click at [366, 113] on textarea "Your answer" at bounding box center [428, 117] width 224 height 9
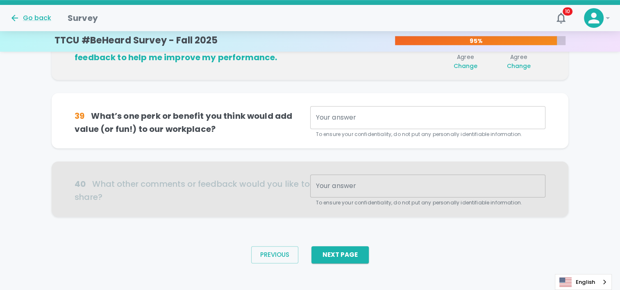
click at [253, 145] on div "39 What’s one perk or benefit you think would add value (or fun!) to our workpl…" at bounding box center [310, 120] width 517 height 55
click at [344, 114] on textarea "Your answer" at bounding box center [428, 117] width 224 height 9
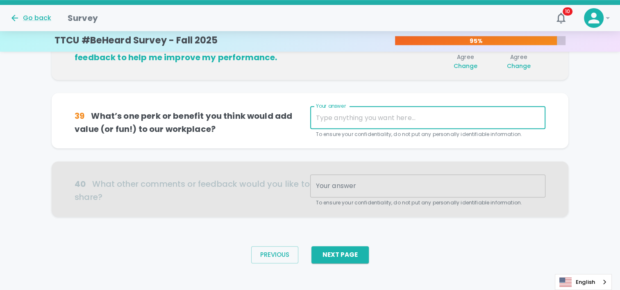
click at [349, 110] on div "x Your answer" at bounding box center [427, 117] width 235 height 23
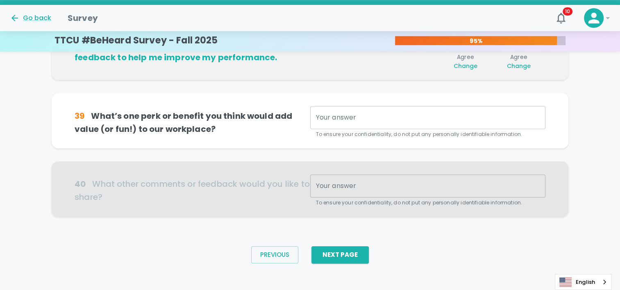
click at [344, 122] on div "x Your answer" at bounding box center [427, 117] width 235 height 23
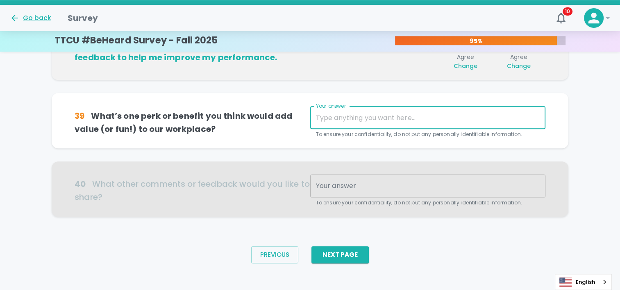
click at [344, 120] on textarea "Your answer" at bounding box center [428, 117] width 224 height 9
drag, startPoint x: 374, startPoint y: 116, endPoint x: 371, endPoint y: 123, distance: 7.9
click at [372, 119] on textarea "Your answer" at bounding box center [428, 117] width 224 height 9
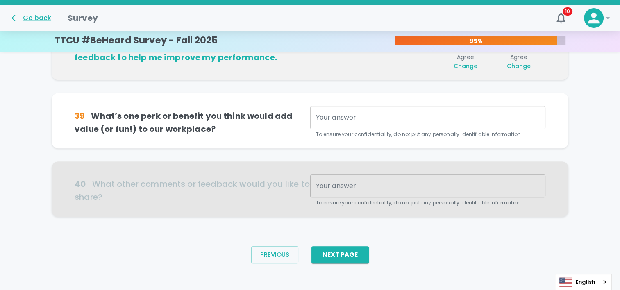
click at [447, 124] on div "x Your answer" at bounding box center [427, 117] width 235 height 23
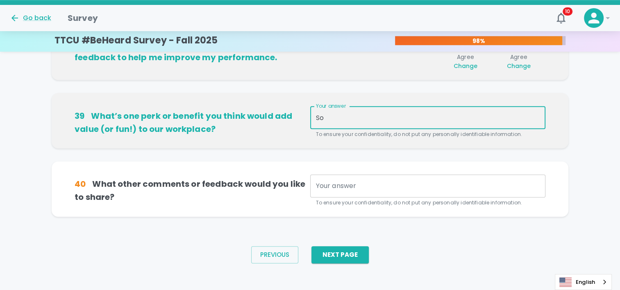
type textarea "S"
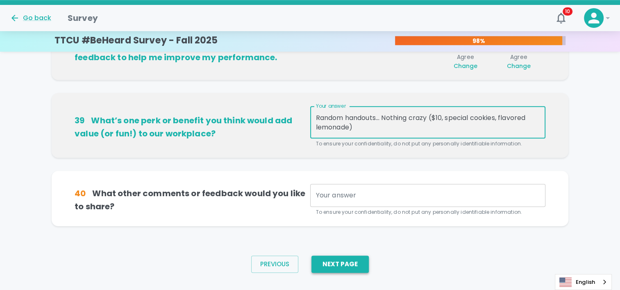
type textarea "Random handouts... Nothing crazy ($10, special cookies, flavored lemonade)"
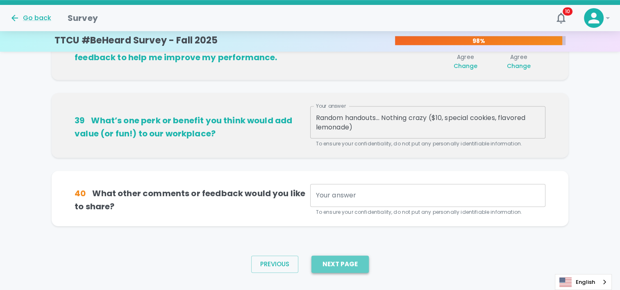
click at [350, 266] on button "Next Page" at bounding box center [340, 264] width 57 height 17
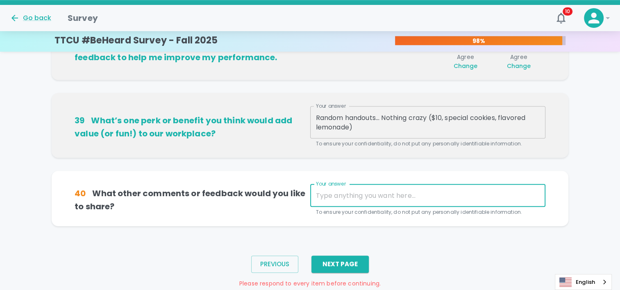
click at [349, 196] on textarea "Your answer" at bounding box center [428, 195] width 224 height 9
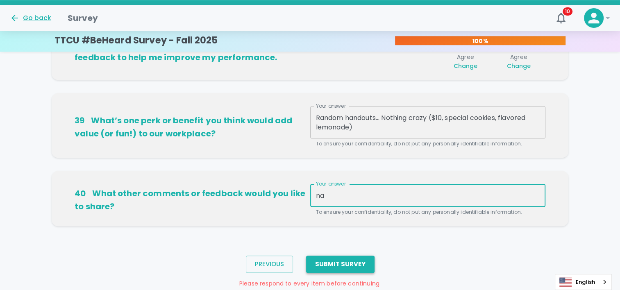
type textarea "na"
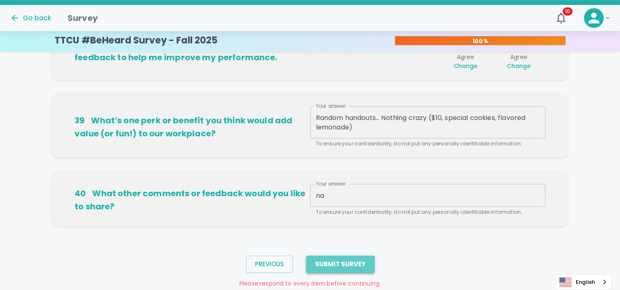
click at [338, 268] on button "Submit Survey" at bounding box center [340, 264] width 68 height 17
